Goal: Transaction & Acquisition: Purchase product/service

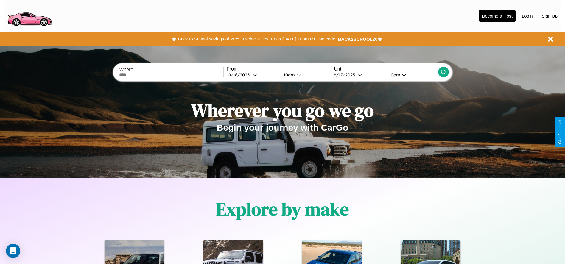
click at [171, 75] on input "text" at bounding box center [171, 74] width 104 height 5
type input "**********"
click at [253, 75] on div "8 / 16 / 2025" at bounding box center [241, 75] width 24 height 6
select select "*"
select select "****"
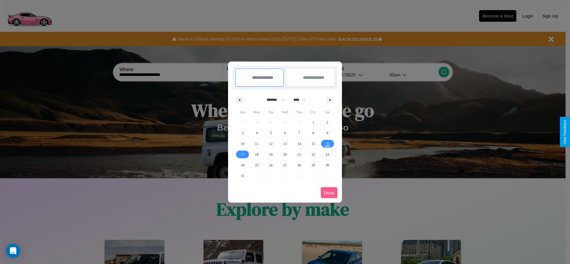
drag, startPoint x: 273, startPoint y: 100, endPoint x: 285, endPoint y: 120, distance: 23.0
click at [273, 100] on select "******* ******** ***** ***** *** **** **** ****** ********* ******* ******** **…" at bounding box center [274, 100] width 25 height 10
select select "*"
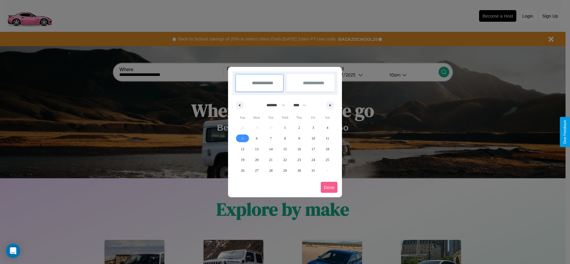
click at [242, 138] on span "5" at bounding box center [243, 138] width 2 height 11
type input "**********"
click at [285, 138] on span "8" at bounding box center [285, 138] width 2 height 11
type input "**********"
click at [329, 187] on button "Done" at bounding box center [329, 187] width 17 height 11
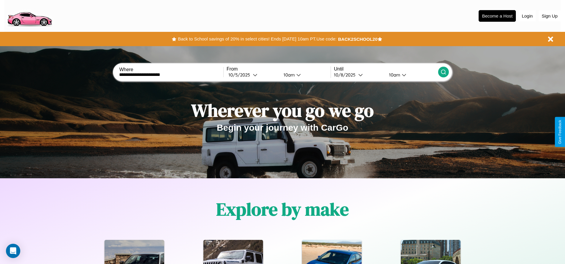
click at [444, 72] on icon at bounding box center [444, 72] width 6 height 6
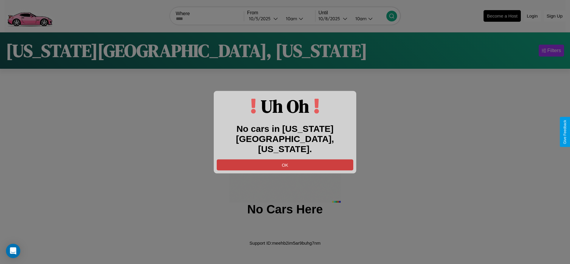
click at [285, 160] on button "OK" at bounding box center [285, 164] width 137 height 11
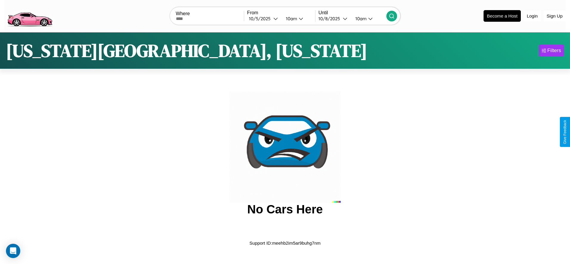
click at [30, 15] on img at bounding box center [29, 15] width 50 height 25
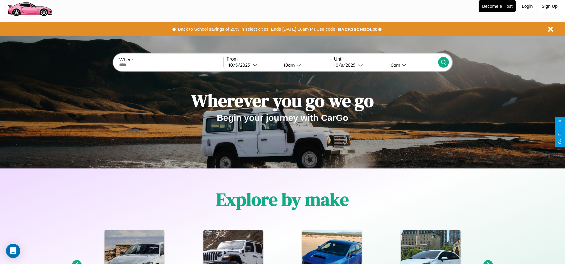
scroll to position [124, 0]
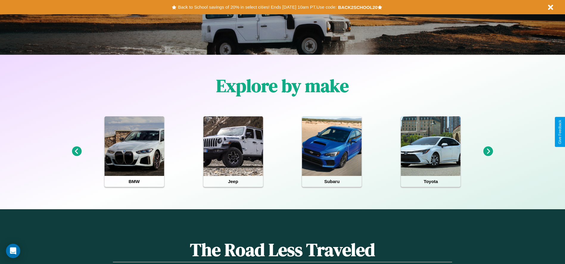
click at [489, 152] on icon at bounding box center [489, 152] width 10 height 10
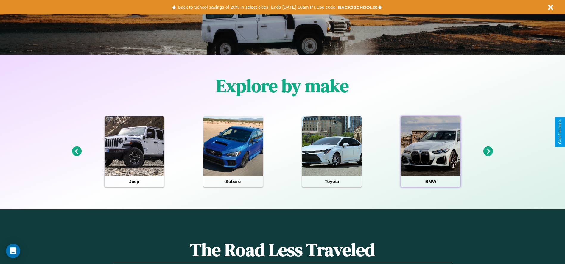
click at [431, 152] on div at bounding box center [431, 147] width 60 height 60
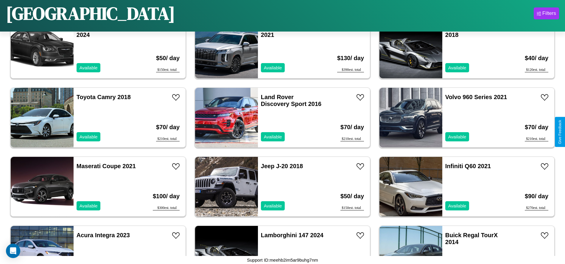
scroll to position [2763, 0]
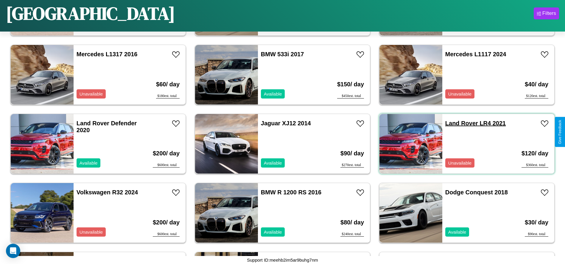
click at [458, 123] on link "Land Rover LR4 2021" at bounding box center [476, 123] width 61 height 7
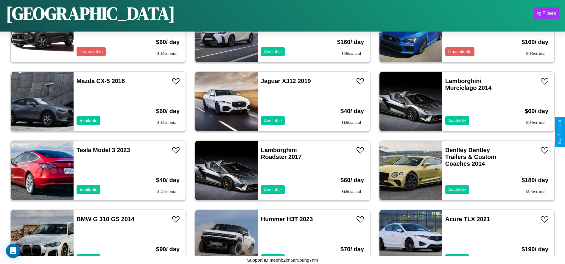
scroll to position [2348, 0]
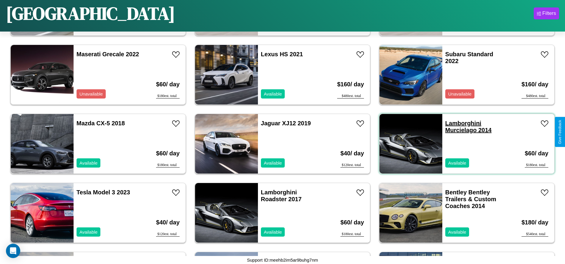
click at [460, 123] on link "Lamborghini Murcielago 2014" at bounding box center [469, 126] width 46 height 13
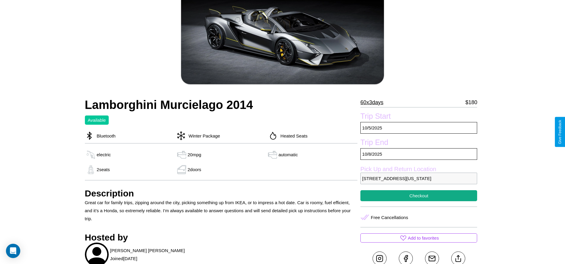
scroll to position [176, 0]
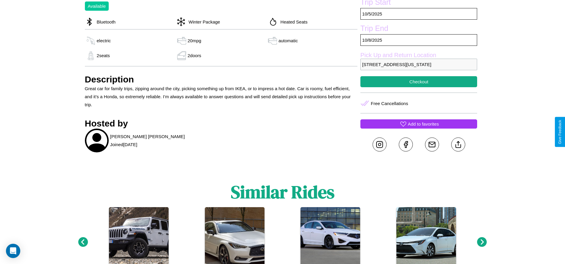
click at [419, 128] on p "Add to favorites" at bounding box center [423, 124] width 31 height 8
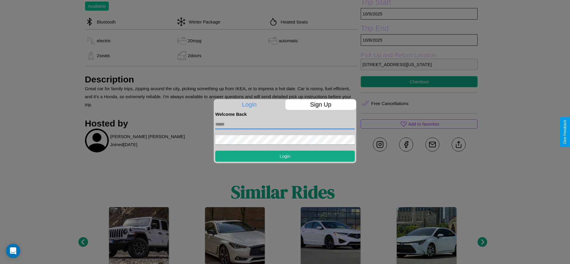
click at [285, 124] on input "text" at bounding box center [284, 125] width 139 height 10
type input "**********"
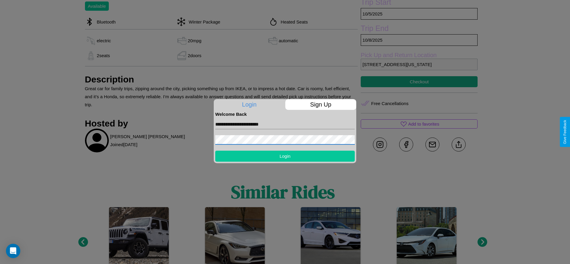
click at [285, 156] on button "Login" at bounding box center [284, 156] width 139 height 11
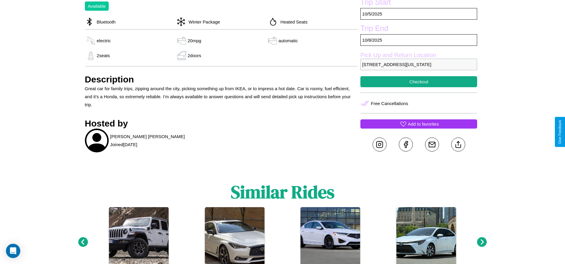
click at [419, 128] on p "Add to favorites" at bounding box center [423, 124] width 31 height 8
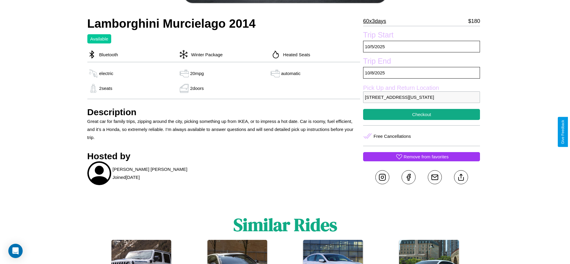
scroll to position [134, 0]
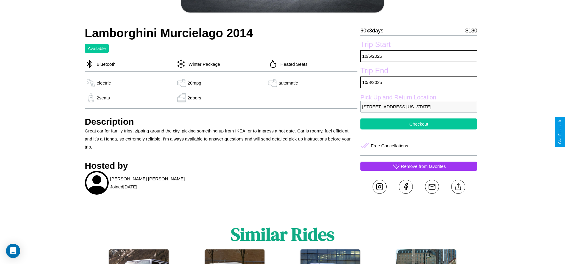
click at [419, 130] on button "Checkout" at bounding box center [419, 124] width 117 height 11
